Goal: Check status: Check status

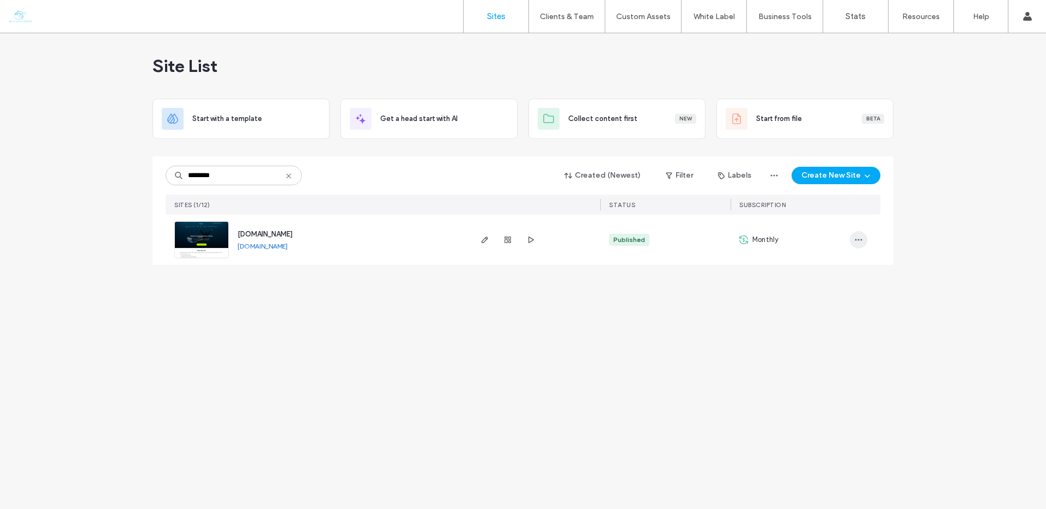
click at [862, 243] on icon "button" at bounding box center [859, 239] width 9 height 9
click at [838, 352] on span "Site Dashboard" at bounding box center [816, 351] width 51 height 11
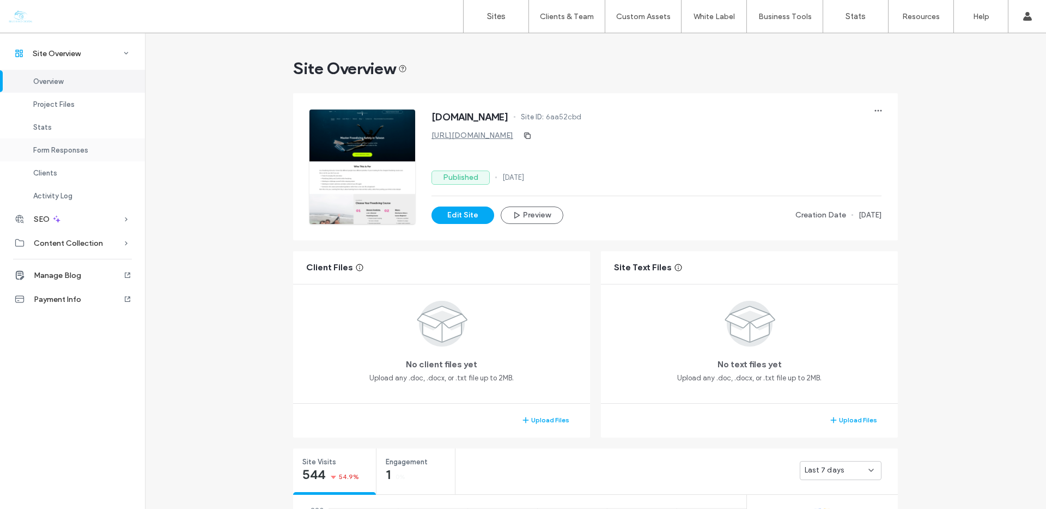
click at [81, 152] on span "Form Responses" at bounding box center [60, 150] width 55 height 8
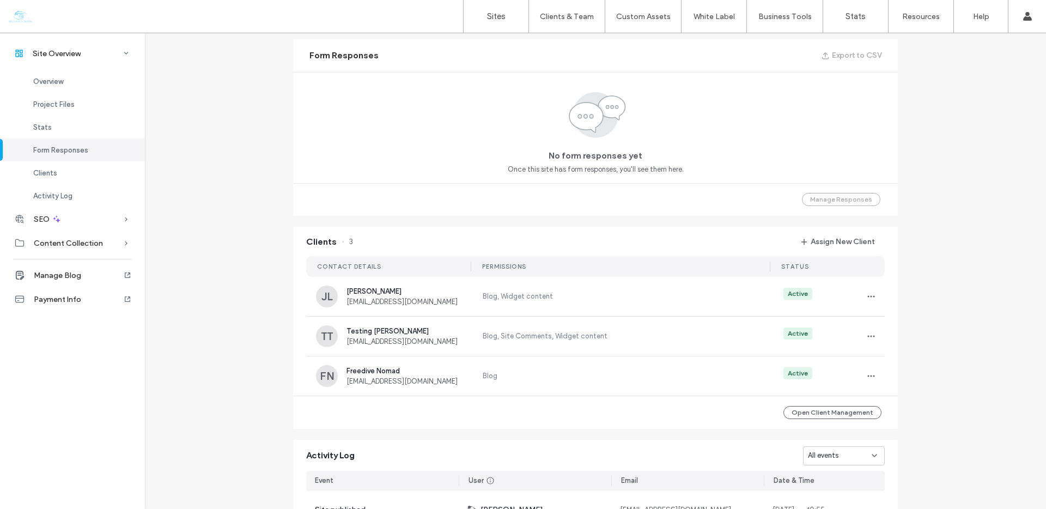
scroll to position [702, 0]
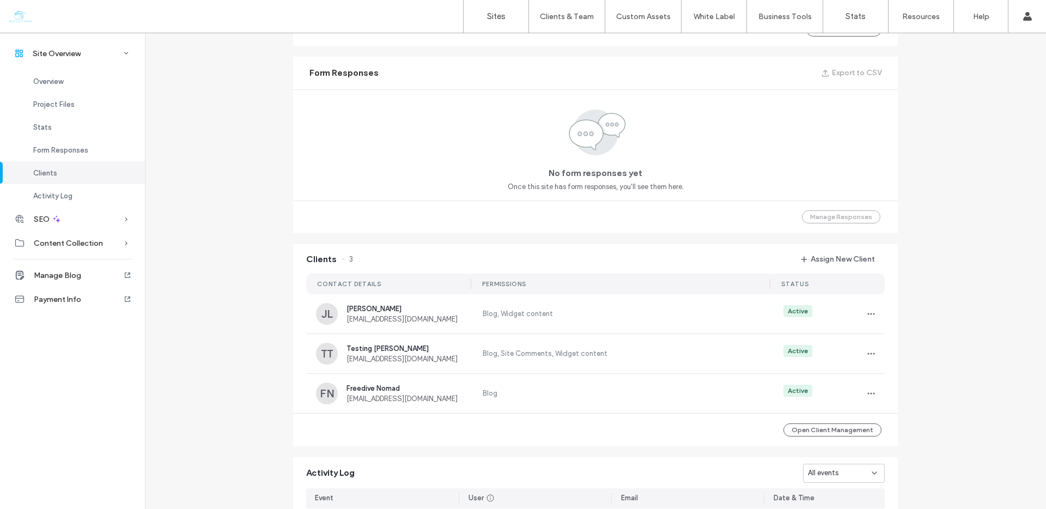
scroll to position [683, 0]
click at [836, 217] on div "Manage Responses" at bounding box center [595, 217] width 605 height 33
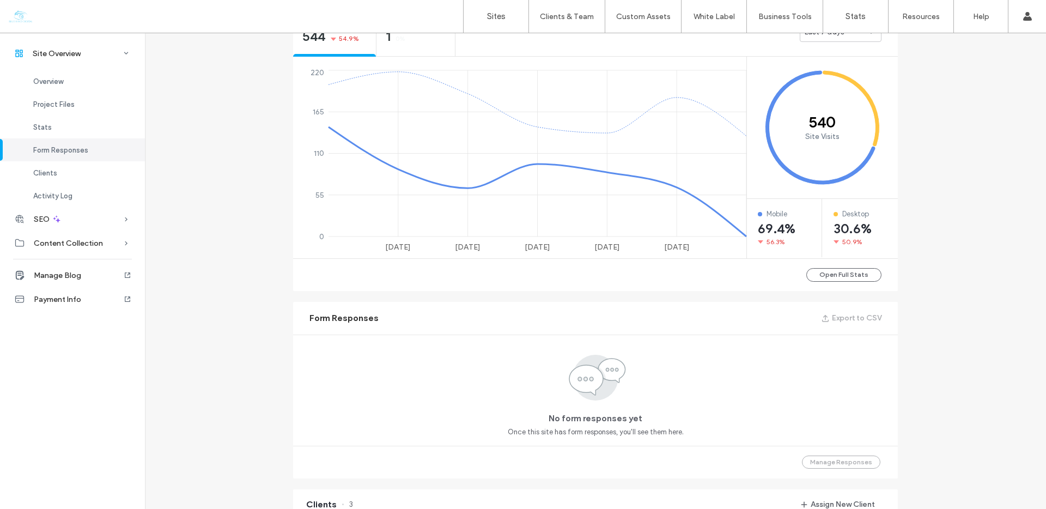
scroll to position [306, 0]
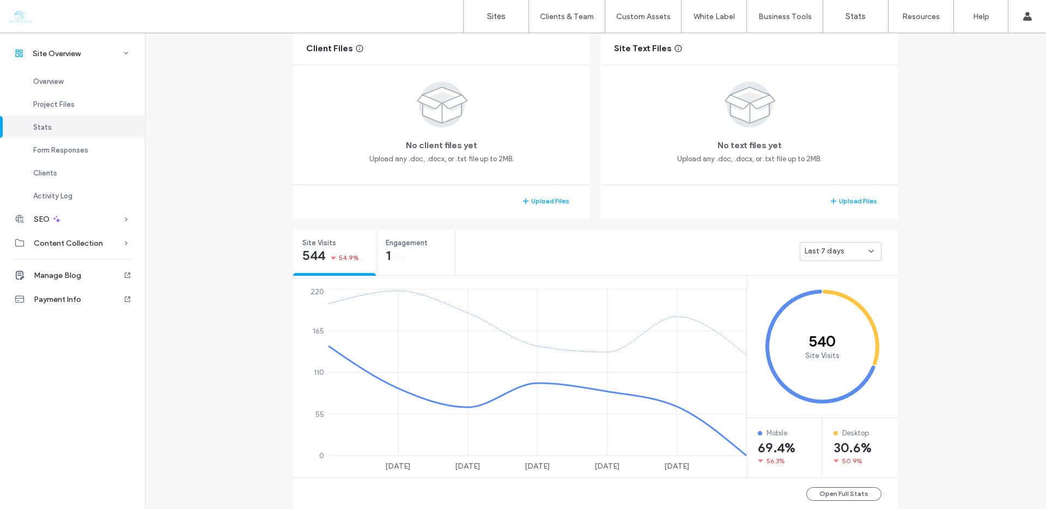
scroll to position [217, 0]
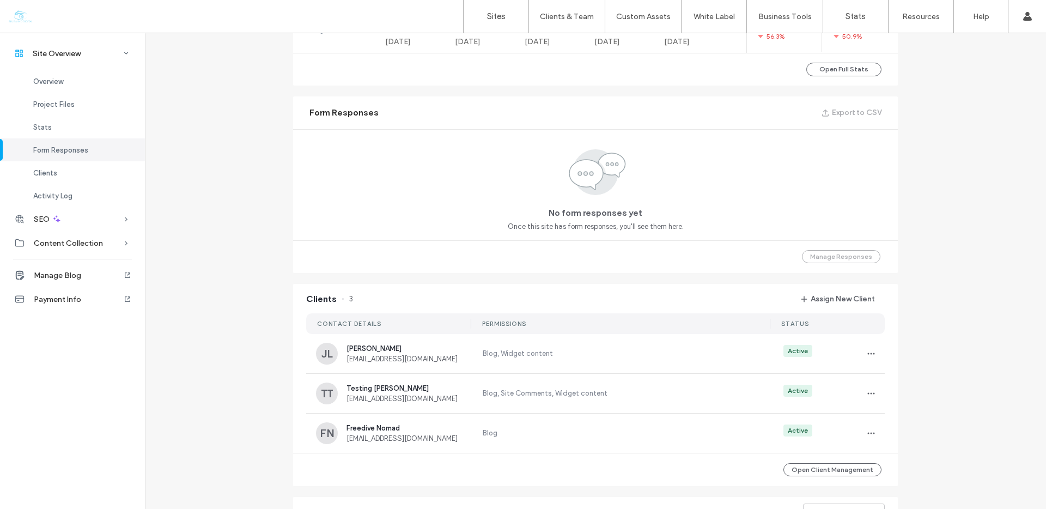
scroll to position [644, 0]
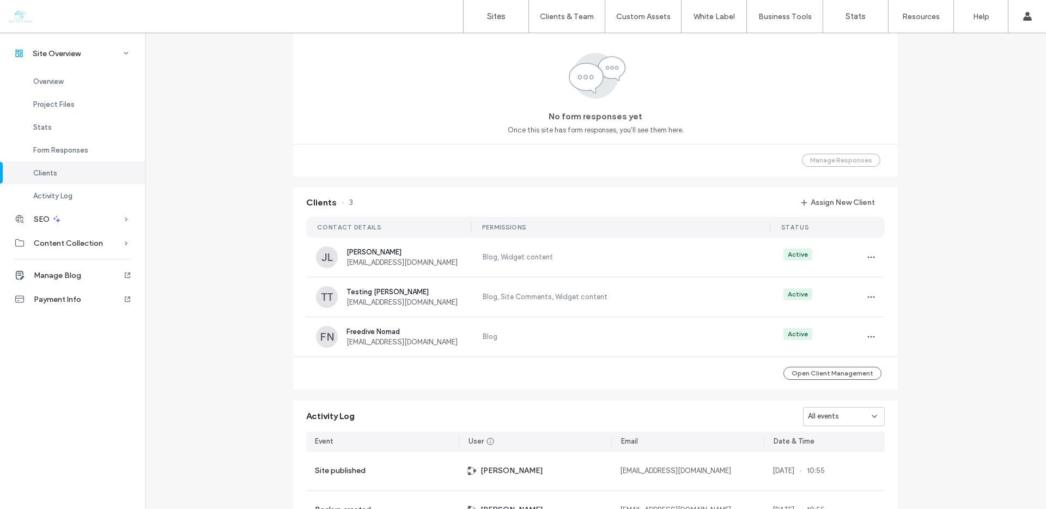
scroll to position [952, 0]
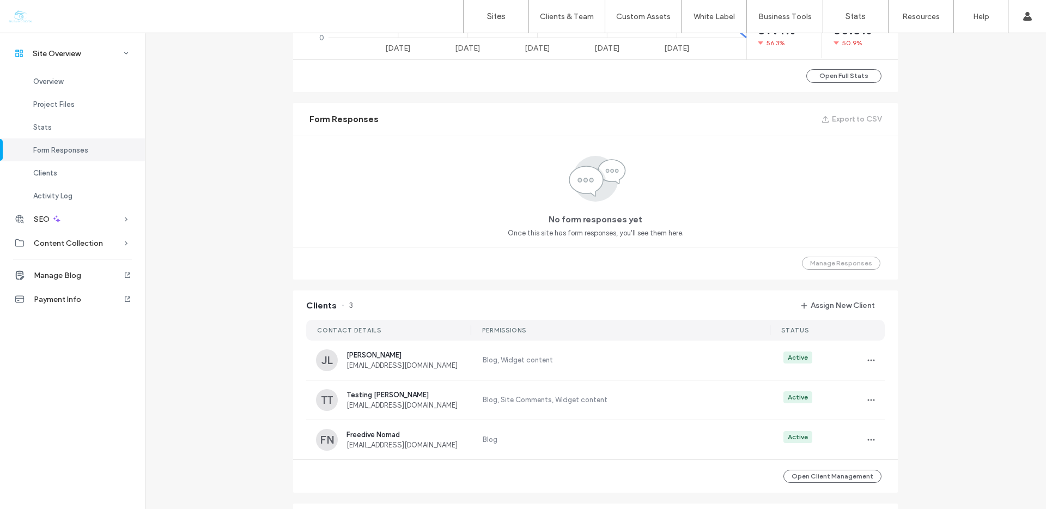
scroll to position [587, 0]
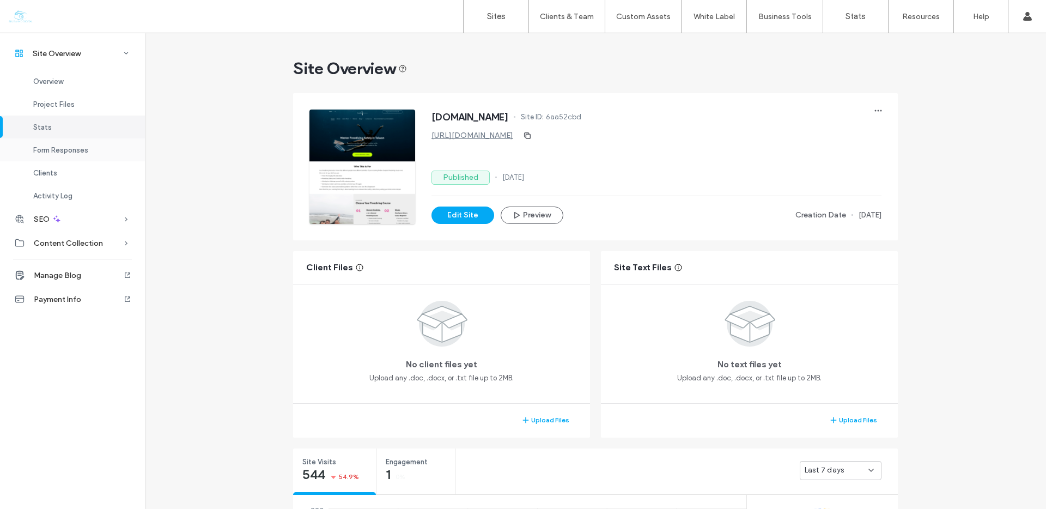
click at [88, 154] on div "Form Responses" at bounding box center [72, 149] width 145 height 23
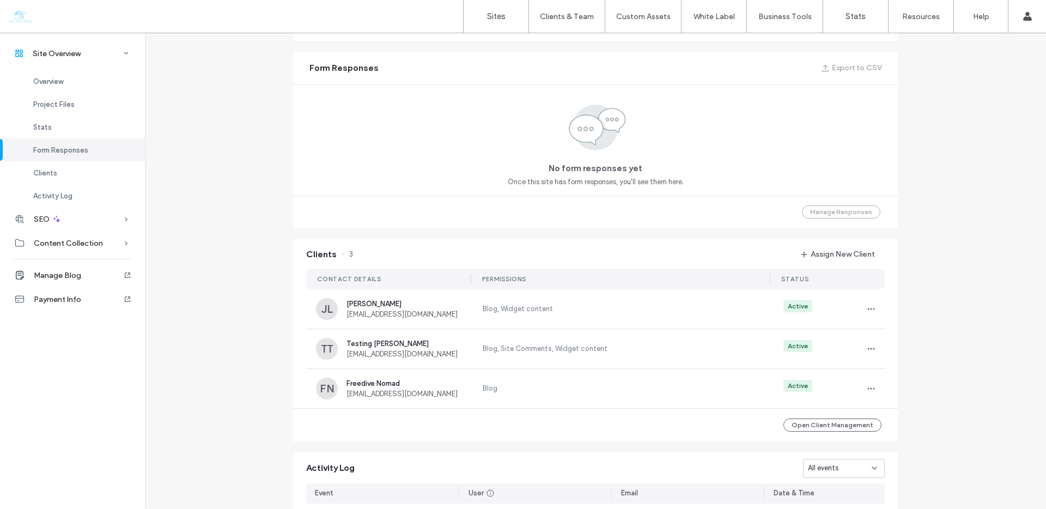
scroll to position [702, 0]
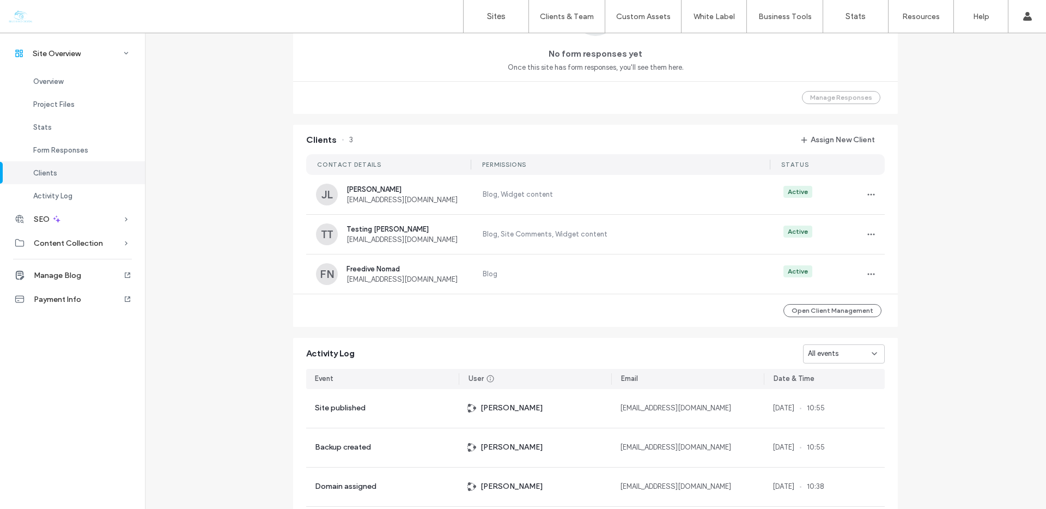
scroll to position [803, 0]
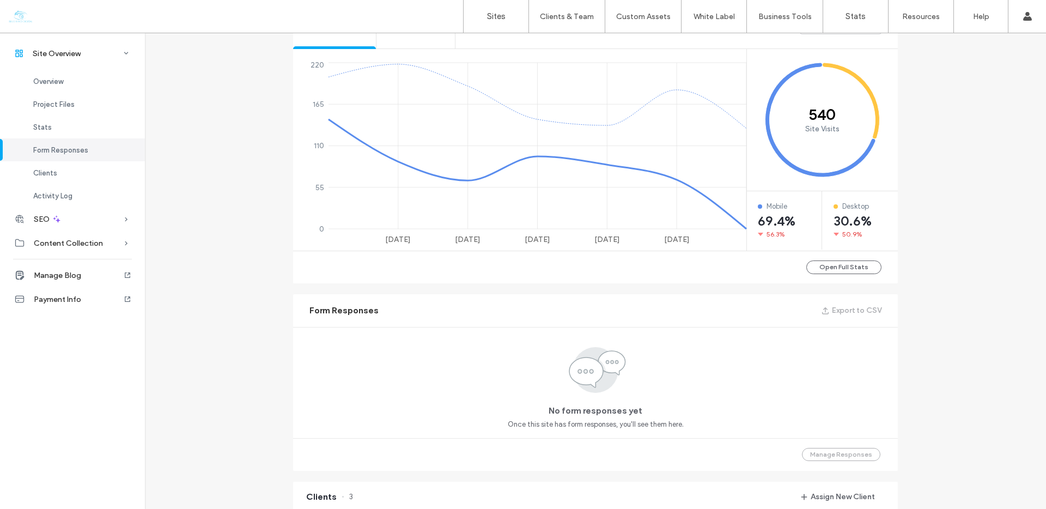
scroll to position [445, 0]
click at [833, 271] on button "Open Full Stats" at bounding box center [844, 268] width 75 height 14
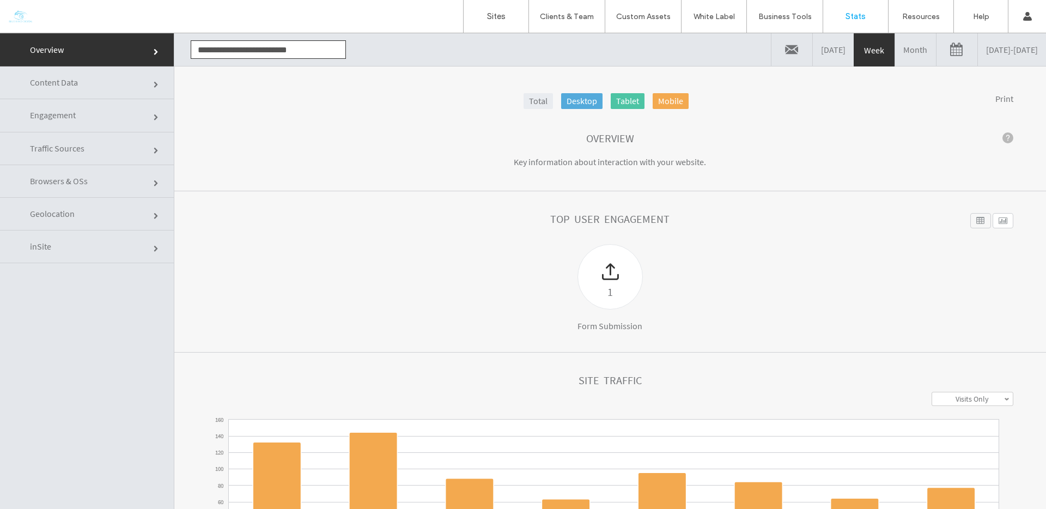
click at [108, 114] on link "Engagement" at bounding box center [87, 115] width 174 height 33
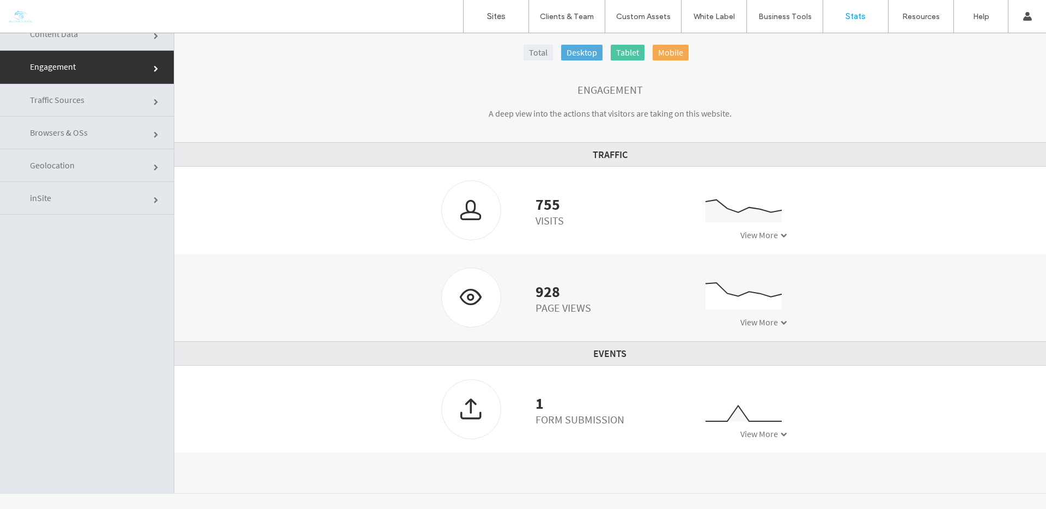
scroll to position [55, 0]
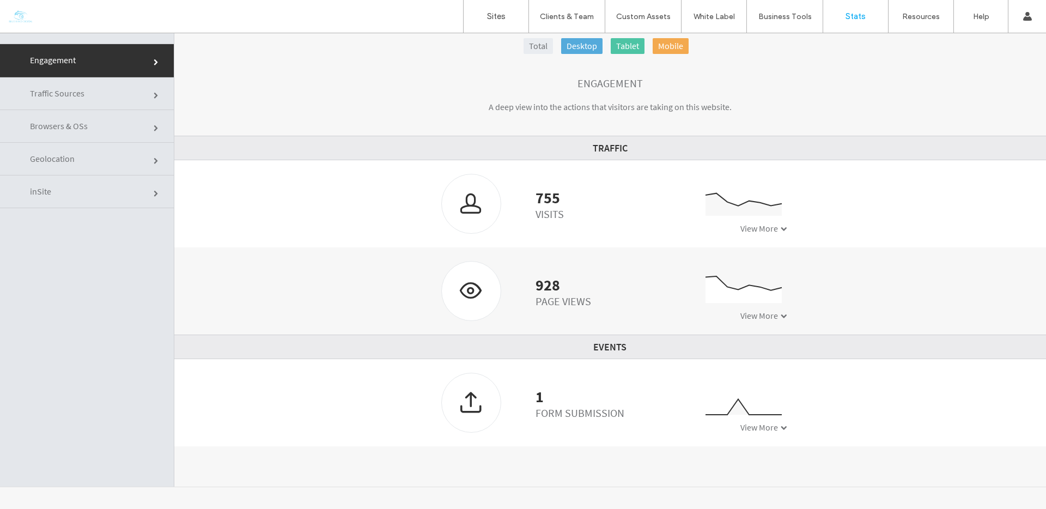
click at [754, 427] on span "View More" at bounding box center [760, 427] width 38 height 11
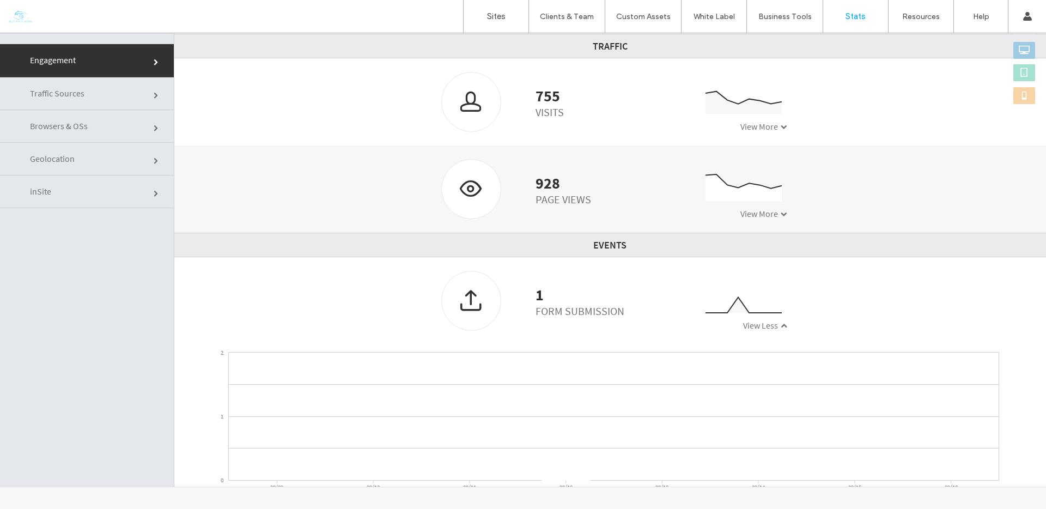
scroll to position [150, 0]
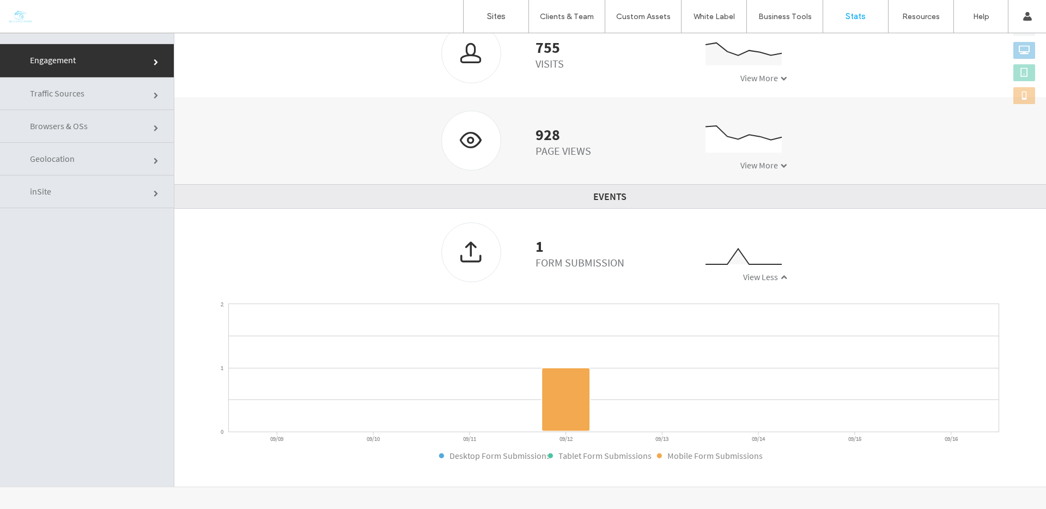
click at [461, 256] on div at bounding box center [471, 252] width 59 height 58
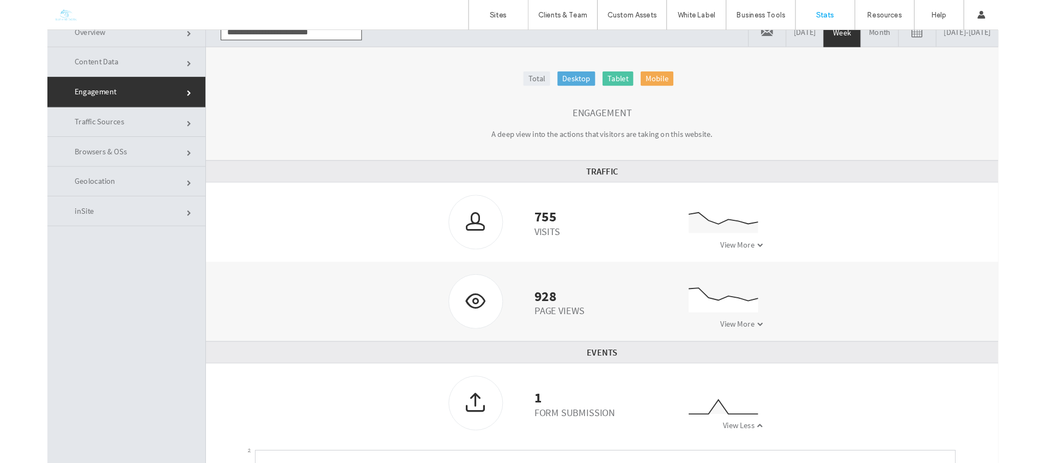
scroll to position [0, 0]
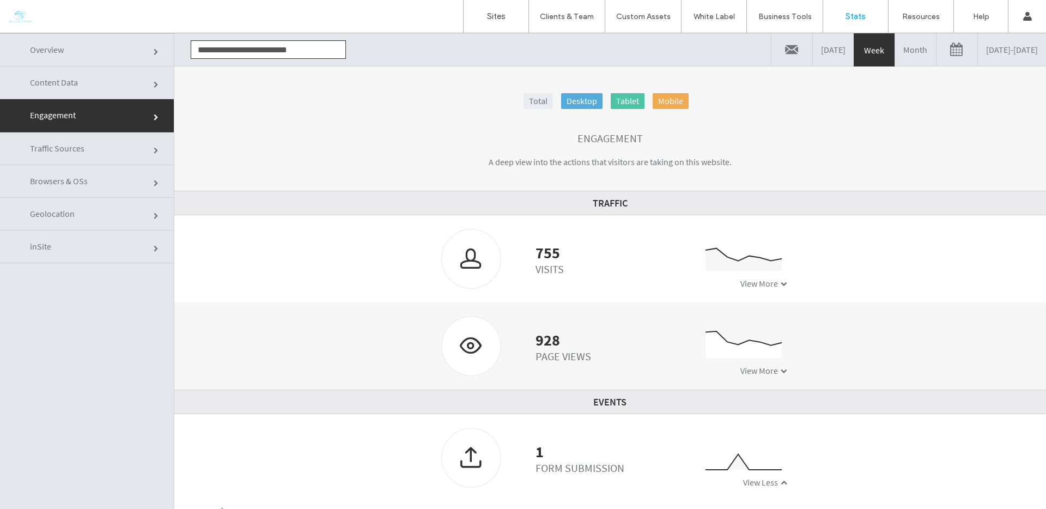
click at [98, 185] on link "Browsers & OSs" at bounding box center [87, 181] width 174 height 33
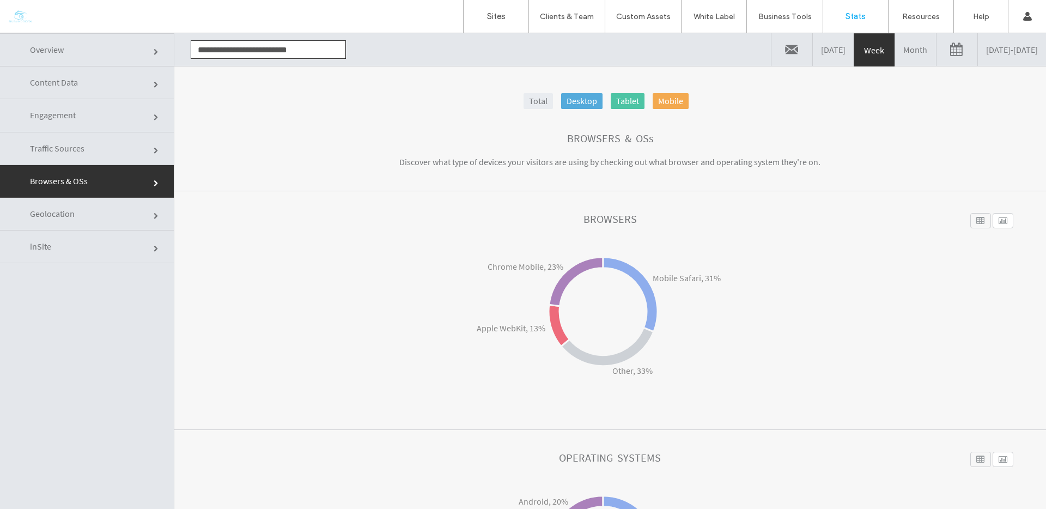
click at [110, 154] on link "Traffic Sources" at bounding box center [87, 148] width 174 height 33
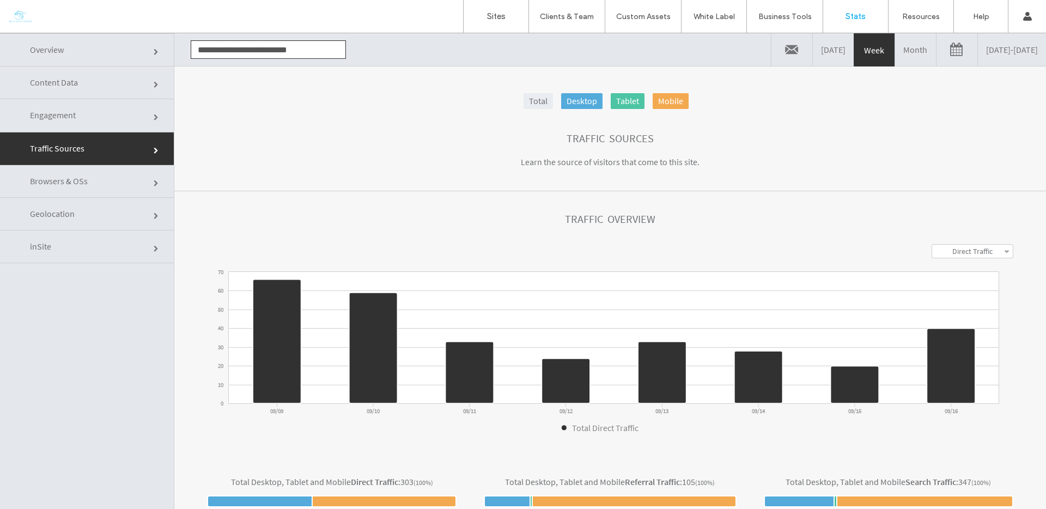
click at [99, 243] on link "inSite" at bounding box center [87, 247] width 174 height 33
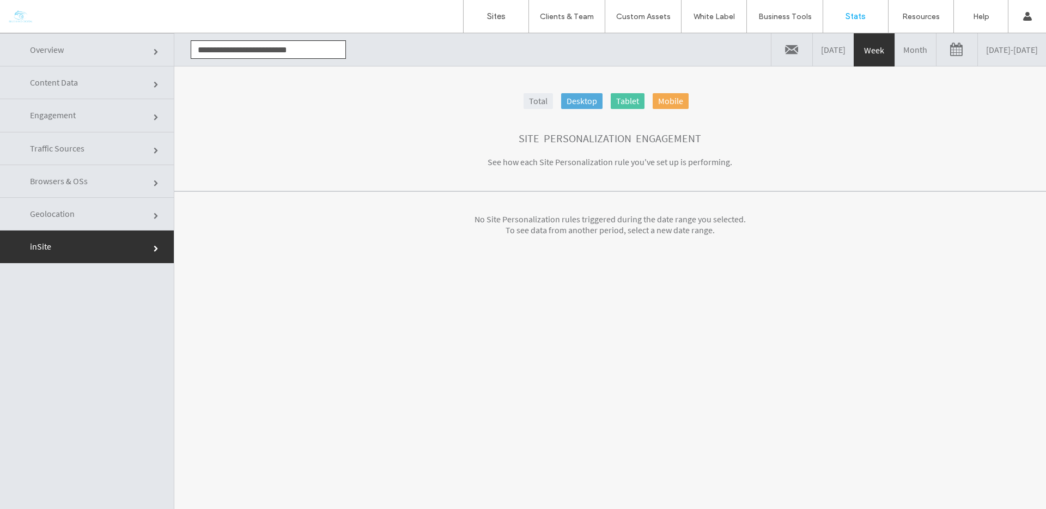
click at [114, 222] on link "Geolocation" at bounding box center [87, 214] width 174 height 33
